Goal: Task Accomplishment & Management: Manage account settings

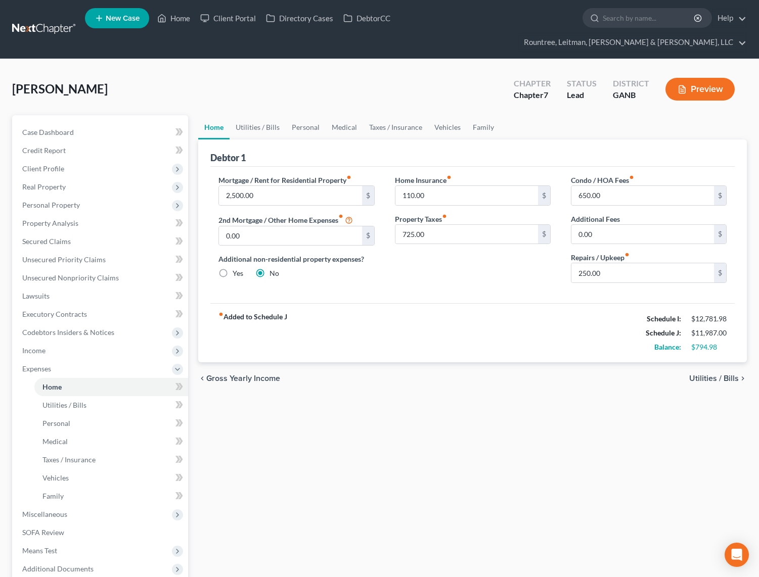
click at [42, 20] on link at bounding box center [44, 29] width 65 height 18
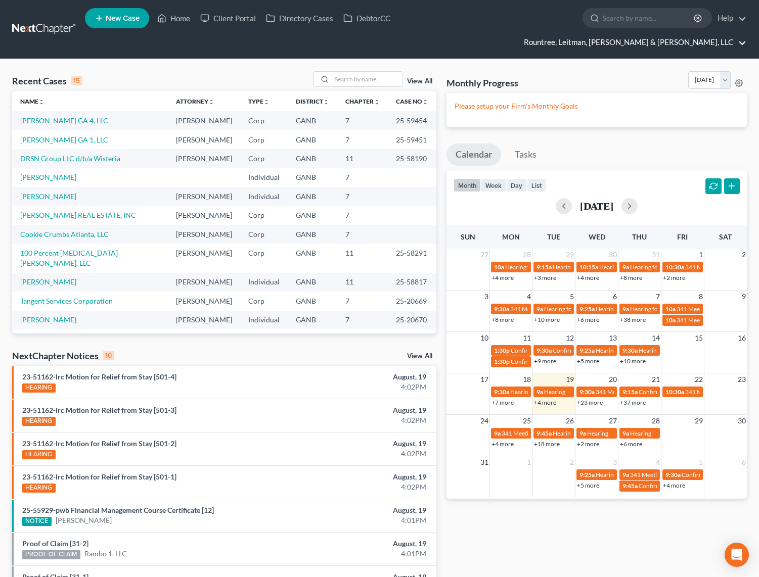
click at [640, 33] on link "Rountree, Leitman, [PERSON_NAME] & [PERSON_NAME], LLC" at bounding box center [633, 42] width 228 height 18
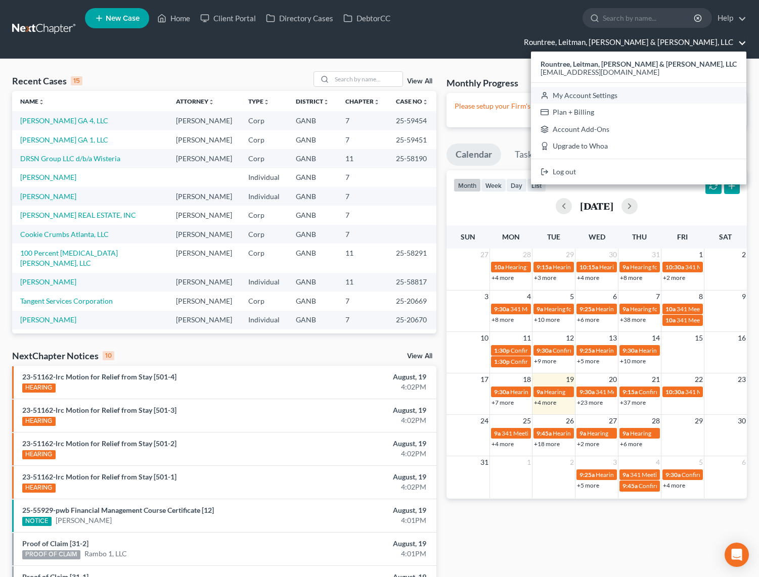
click at [646, 87] on link "My Account Settings" at bounding box center [638, 95] width 215 height 17
select select "24"
select select "10"
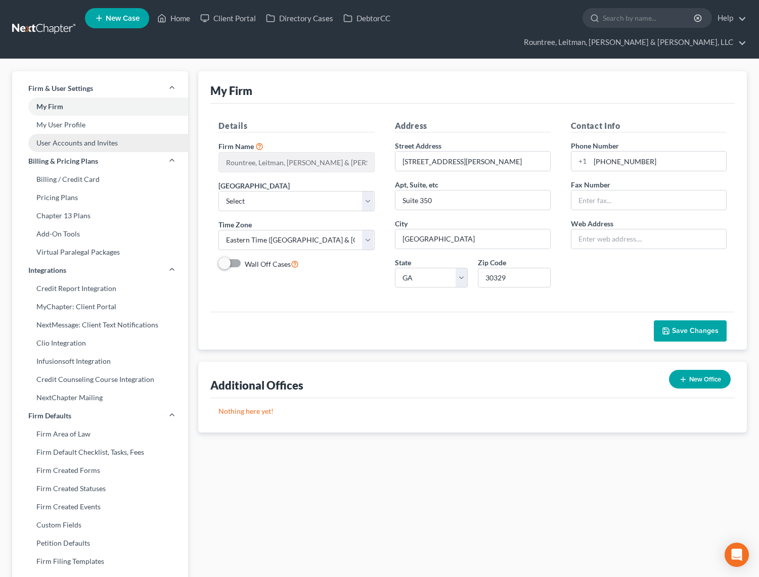
click at [79, 134] on link "User Accounts and Invites" at bounding box center [100, 143] width 176 height 18
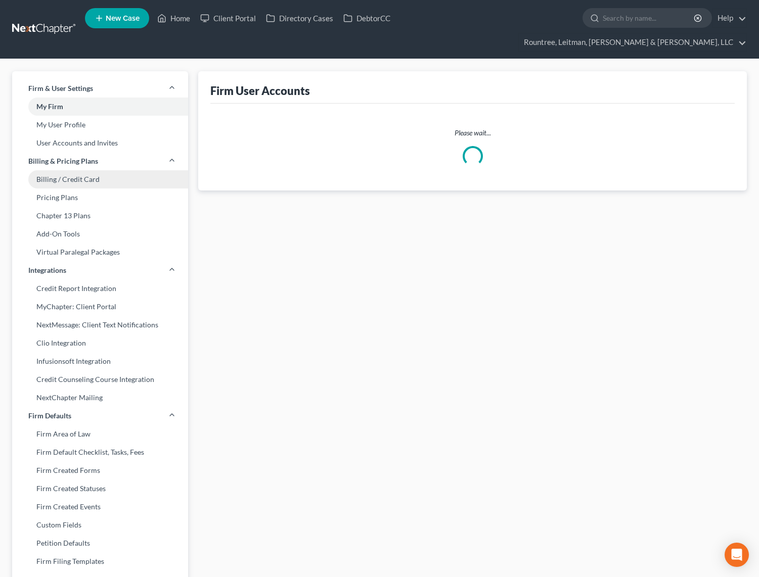
select select "0"
select select "1"
select select "0"
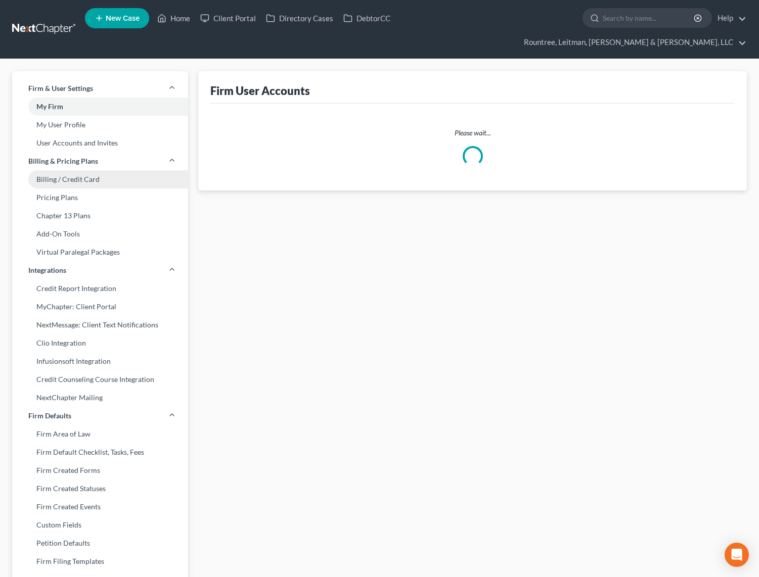
select select "1"
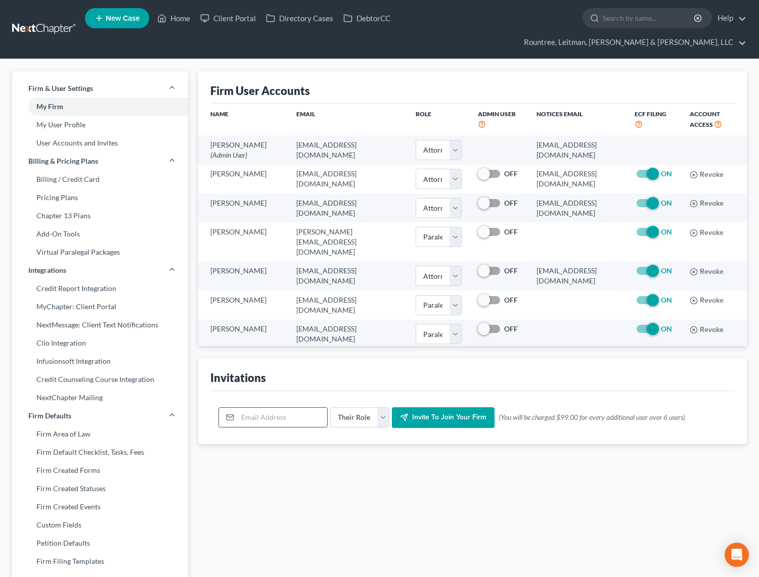
click at [281, 408] on input "email" at bounding box center [282, 417] width 89 height 19
type input "[EMAIL_ADDRESS][DOMAIN_NAME]"
click at [360, 408] on select "Their Role Attorney Paralegal Assistant" at bounding box center [359, 418] width 59 height 20
select select "paralegal"
click at [330, 408] on select "Their Role Attorney Paralegal Assistant" at bounding box center [359, 418] width 59 height 20
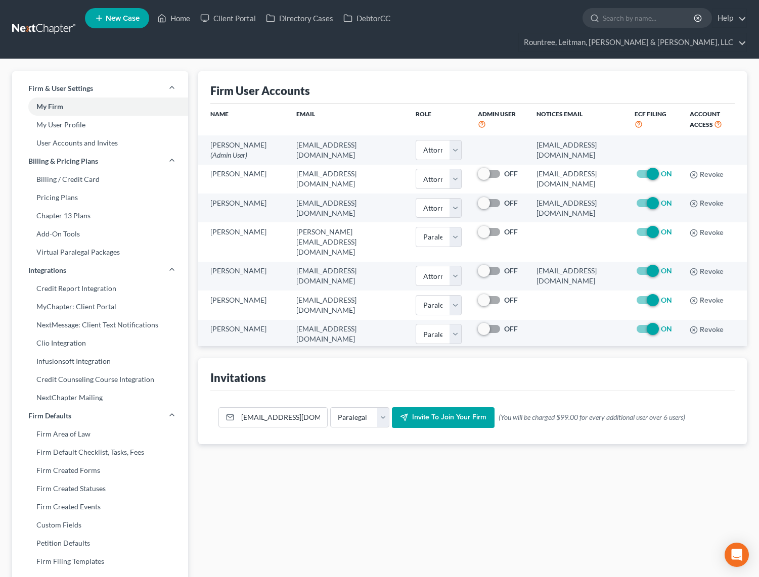
click at [434, 414] on span "Invite to join your firm" at bounding box center [449, 418] width 74 height 9
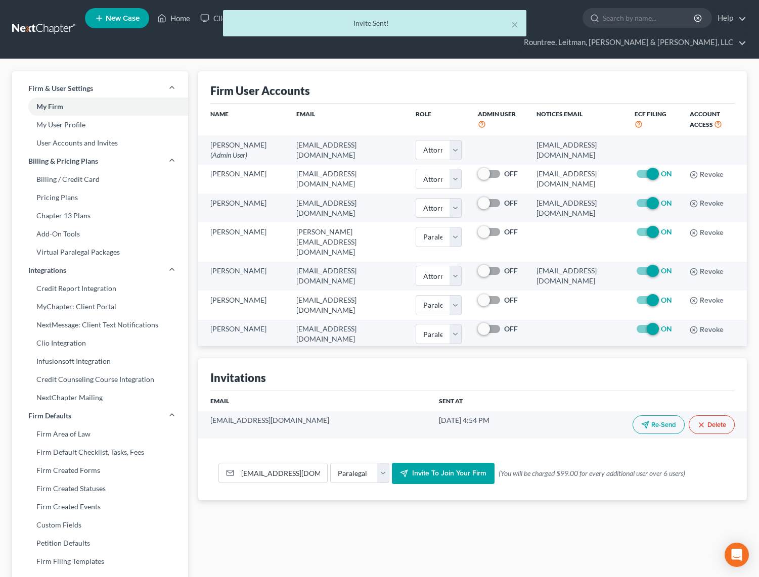
click at [56, 22] on div "× Invite Sent!" at bounding box center [374, 25] width 759 height 31
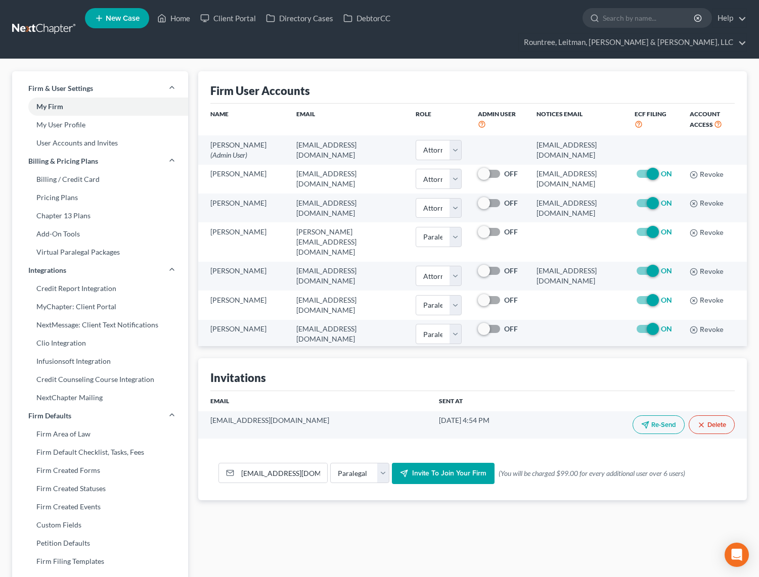
click at [67, 20] on link at bounding box center [44, 29] width 65 height 18
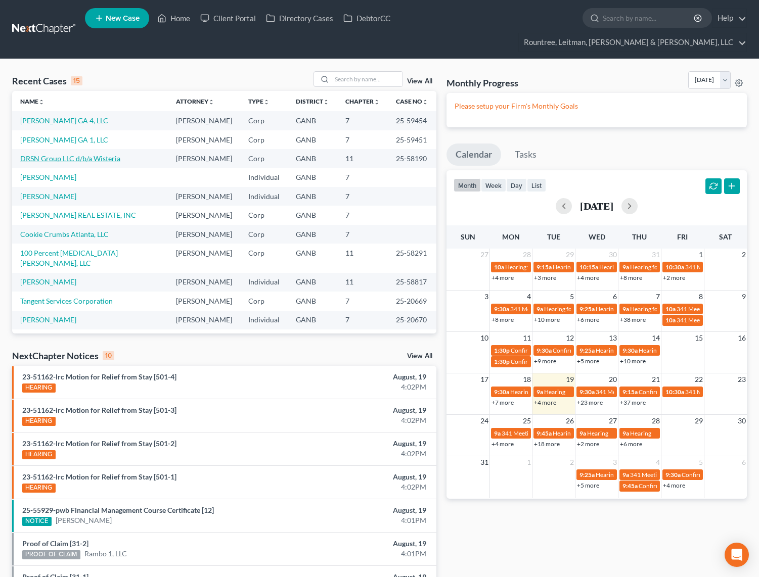
click at [80, 154] on link "DRSN Group LLC d/b/a Wisteria" at bounding box center [70, 158] width 100 height 9
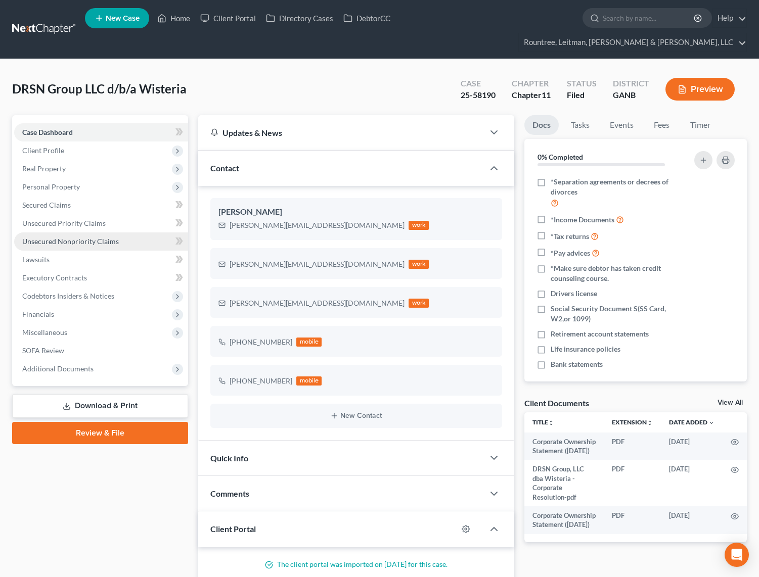
click at [61, 237] on span "Unsecured Nonpriority Claims" at bounding box center [70, 241] width 97 height 9
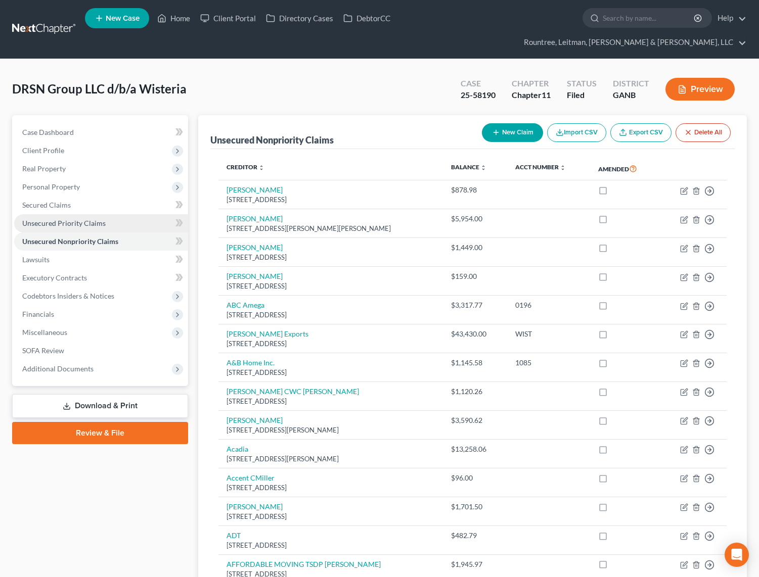
click at [86, 219] on span "Unsecured Priority Claims" at bounding box center [63, 223] width 83 height 9
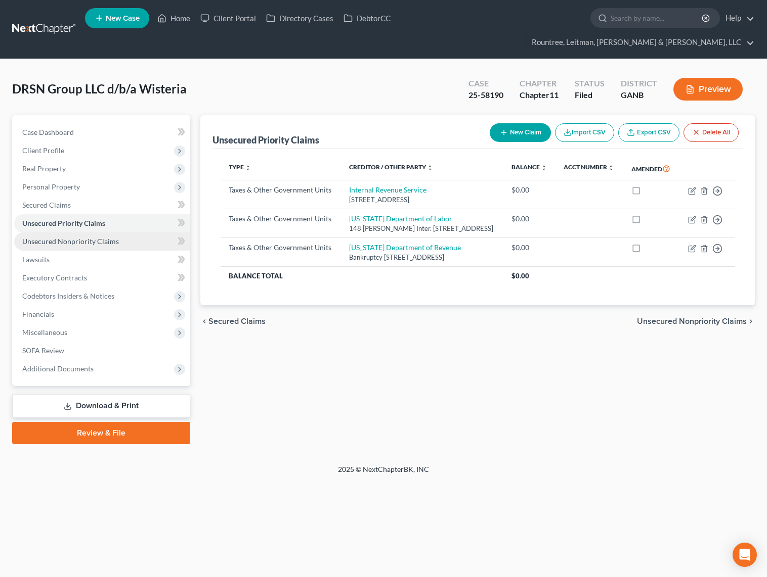
click at [96, 237] on span "Unsecured Nonpriority Claims" at bounding box center [70, 241] width 97 height 9
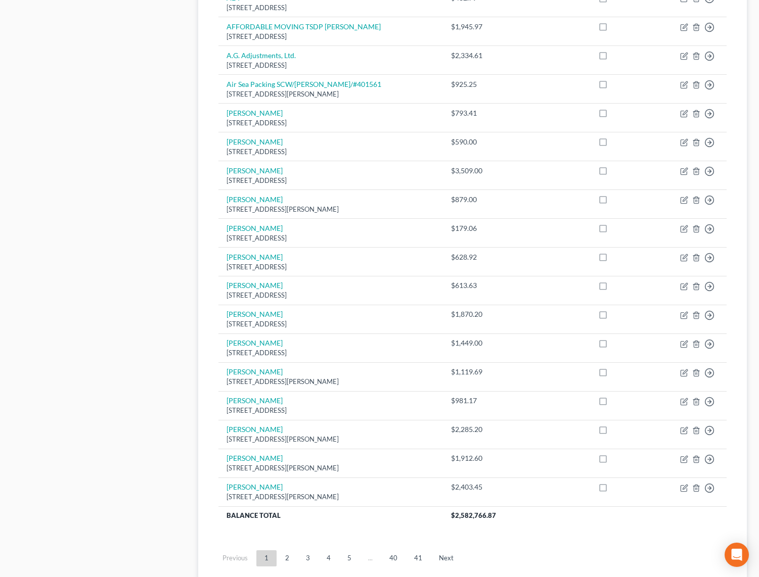
scroll to position [593, 0]
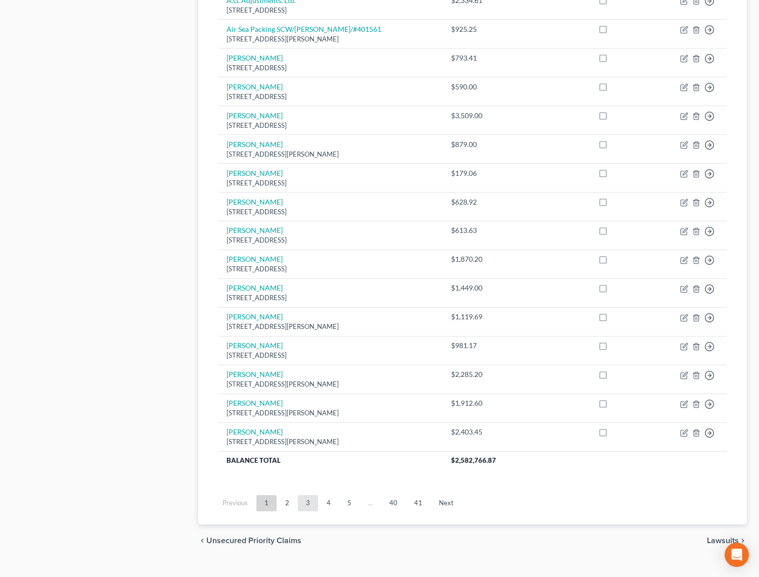
click at [303, 495] on link "3" at bounding box center [308, 503] width 20 height 16
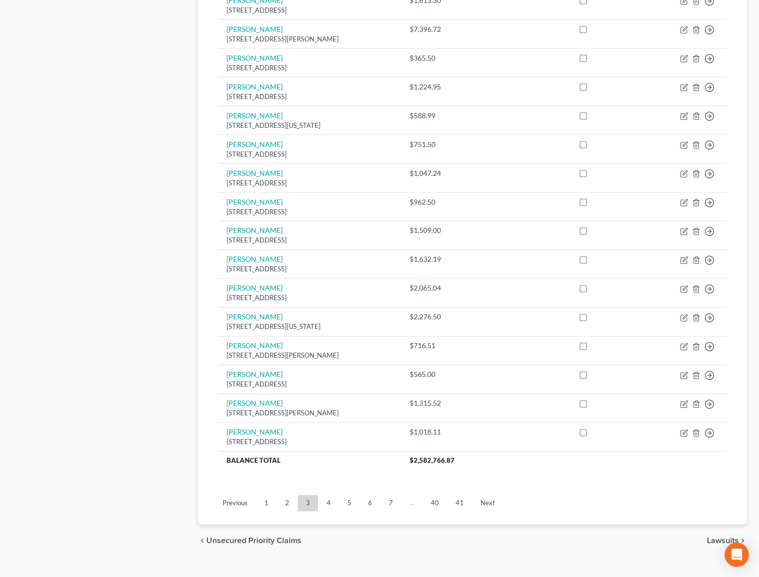
click at [388, 493] on ul "Previous 1 2 3 4 5 6 7 ... 40 41 Next" at bounding box center [472, 503] width 524 height 26
click at [388, 495] on link "7" at bounding box center [391, 503] width 20 height 16
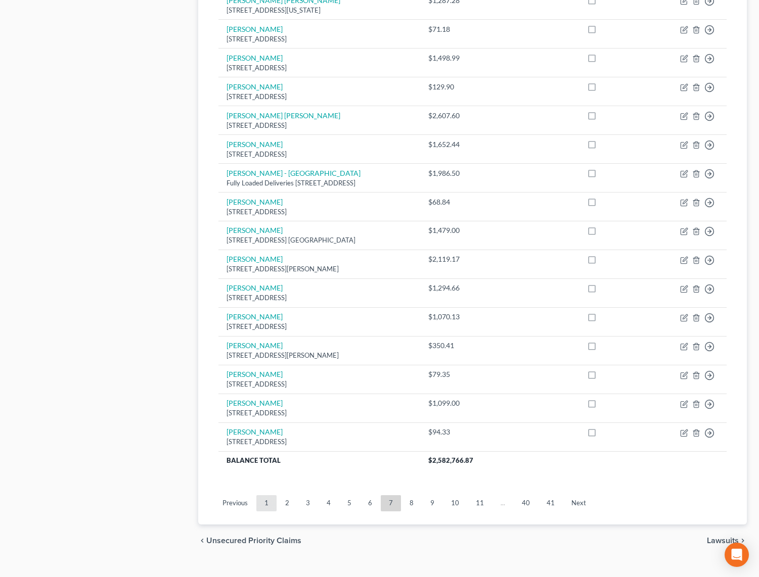
click at [269, 495] on link "1" at bounding box center [266, 503] width 20 height 16
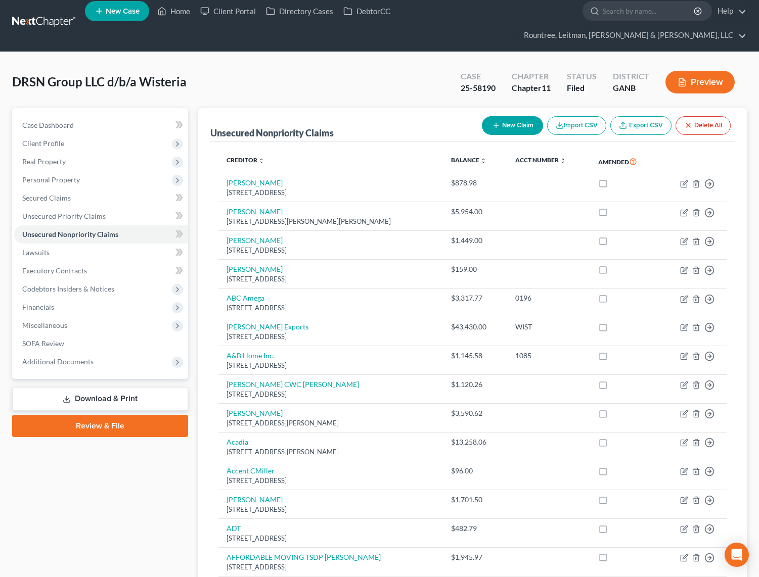
scroll to position [0, 0]
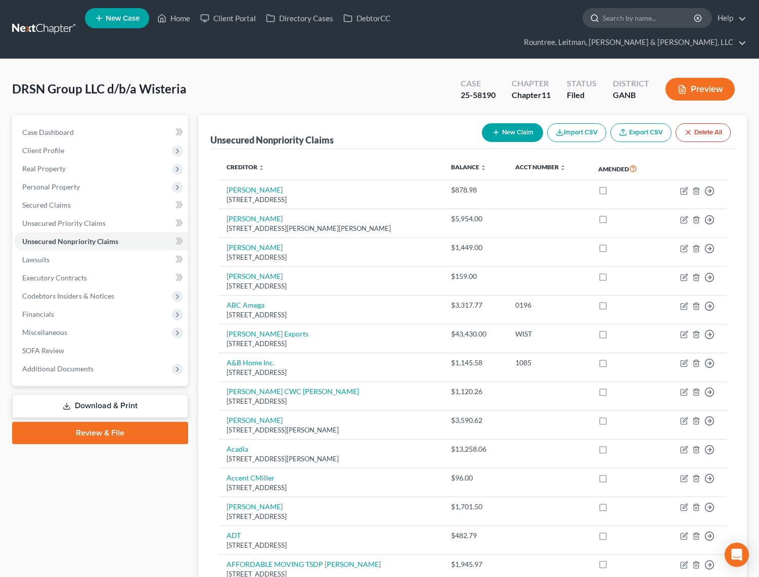
click at [603, 23] on input "search" at bounding box center [649, 18] width 93 height 19
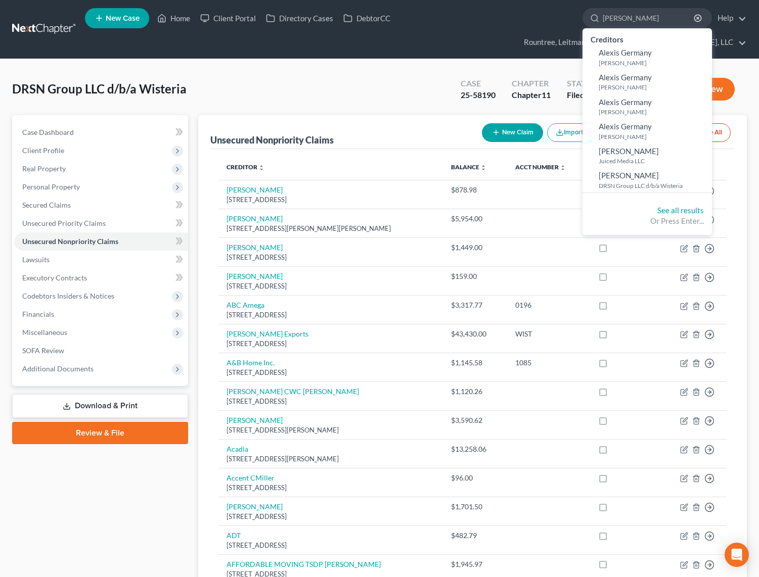
type input "alexis geer"
click at [367, 71] on div "DRSN Group LLC d/b/a Wisteria Upgraded Case 25-58190 Chapter Chapter 11 Status …" at bounding box center [379, 93] width 735 height 44
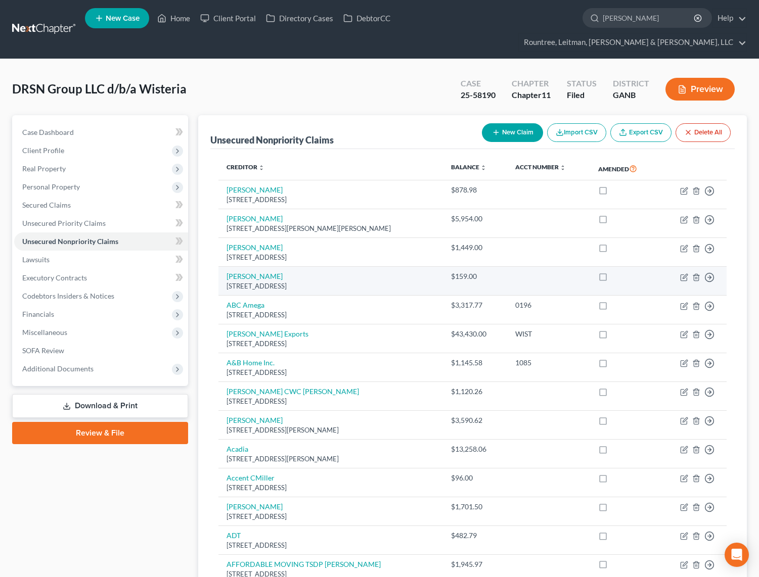
scroll to position [2, 0]
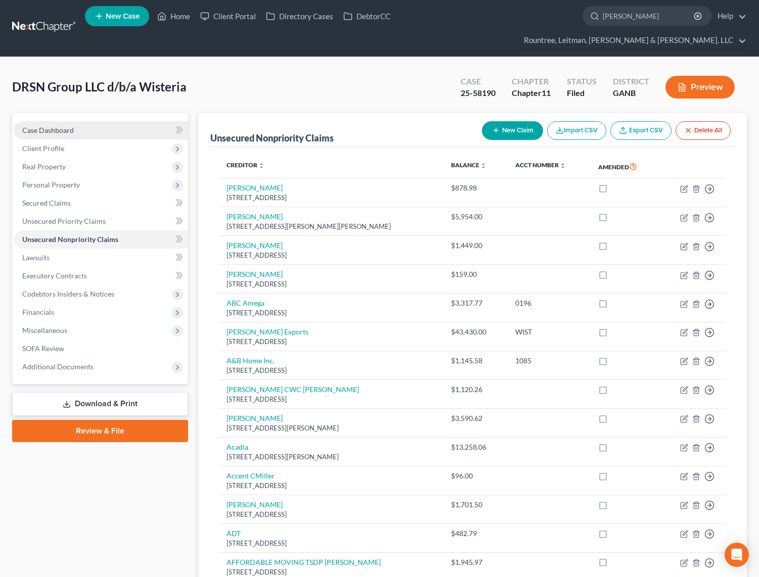
click at [56, 126] on span "Case Dashboard" at bounding box center [48, 130] width 52 height 9
